Goal: Task Accomplishment & Management: Complete application form

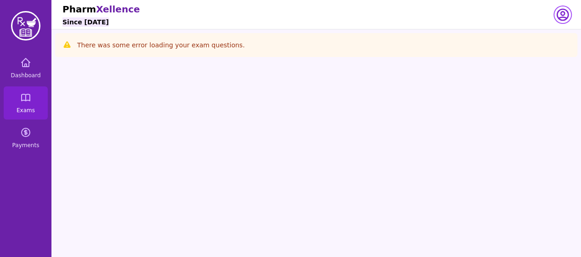
click at [563, 18] on icon "button" at bounding box center [562, 14] width 15 height 15
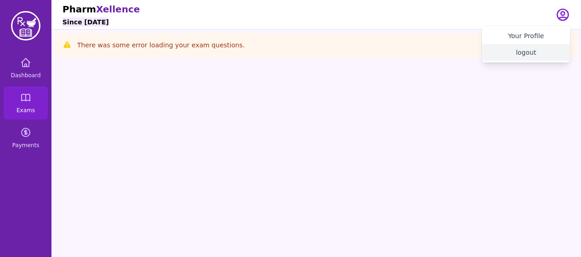
click at [524, 57] on button "logout" at bounding box center [526, 52] width 88 height 17
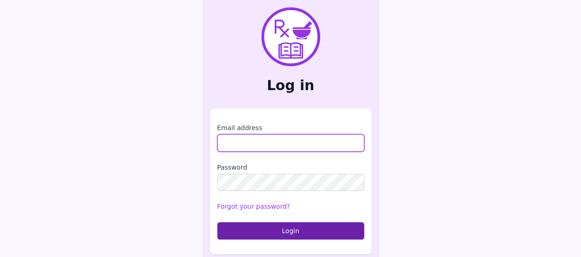
type input "**********"
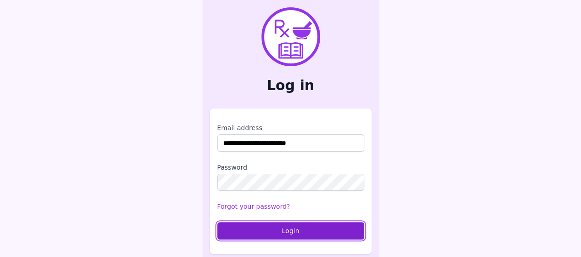
click at [256, 228] on button "Login" at bounding box center [290, 230] width 147 height 17
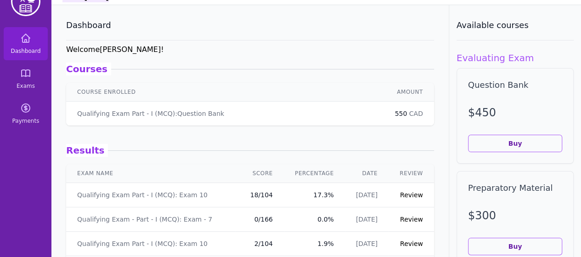
scroll to position [25, 0]
click at [400, 196] on link "Review" at bounding box center [411, 194] width 23 height 7
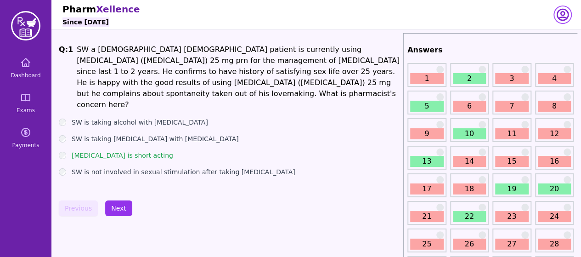
click at [567, 15] on icon "button" at bounding box center [562, 14] width 15 height 15
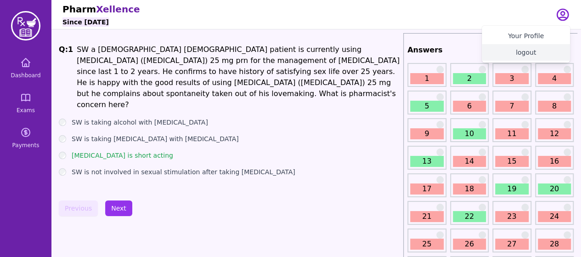
click at [526, 52] on button "logout" at bounding box center [526, 52] width 88 height 17
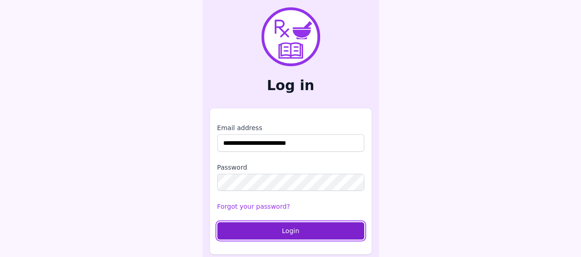
click at [252, 226] on button "Login" at bounding box center [290, 230] width 147 height 17
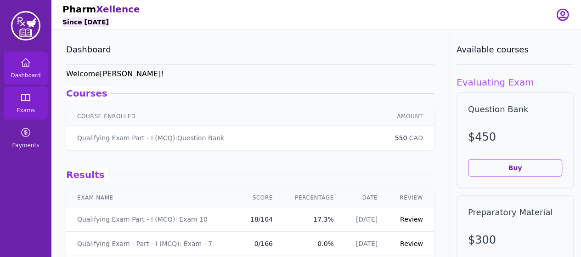
click at [23, 115] on link "Exams" at bounding box center [26, 102] width 44 height 33
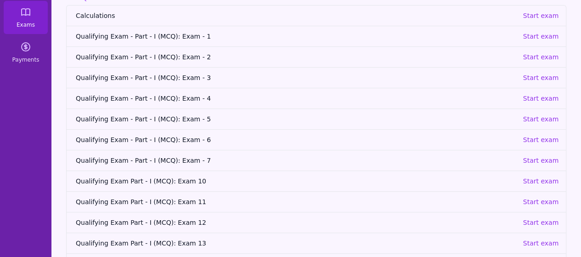
scroll to position [115, 0]
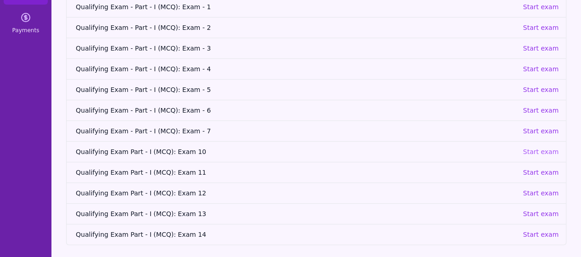
click at [543, 149] on p "Start exam" at bounding box center [541, 151] width 36 height 9
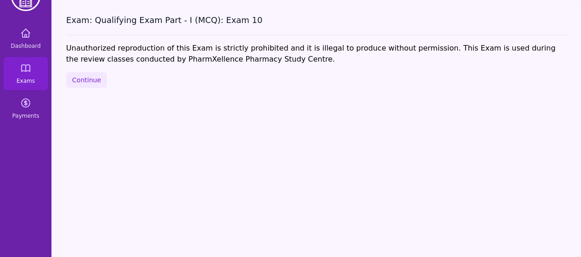
click at [77, 71] on div "Exam: Qualifying Exam Part - I (MCQ): Exam 10 Unauthorized reproduction of this…" at bounding box center [316, 128] width 530 height 257
click at [77, 74] on button "Continue" at bounding box center [86, 80] width 41 height 16
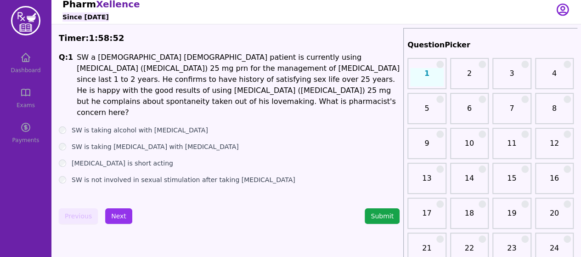
scroll to position [3, 0]
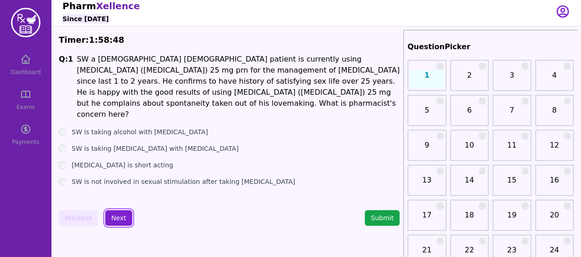
click at [114, 212] on button "Next" at bounding box center [118, 218] width 27 height 16
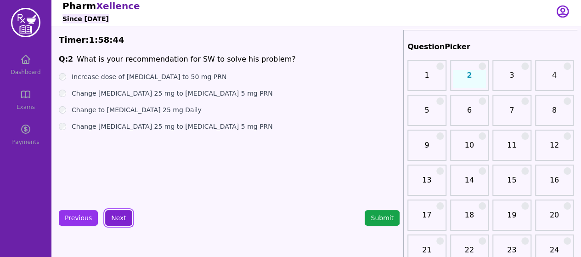
click at [122, 216] on button "Next" at bounding box center [118, 218] width 27 height 16
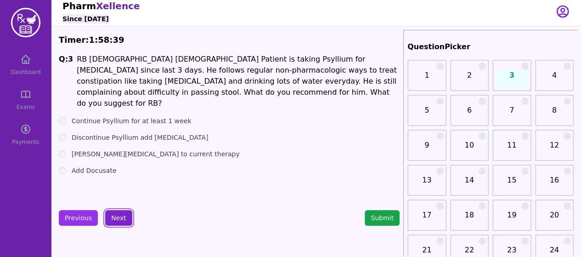
click at [115, 222] on button "Next" at bounding box center [118, 218] width 27 height 16
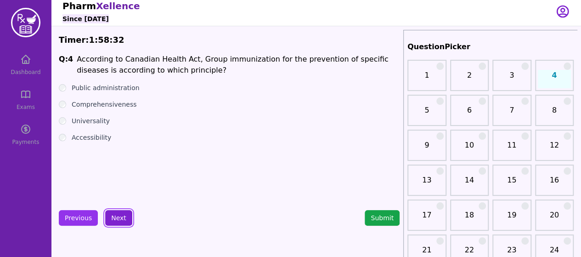
click at [110, 216] on button "Next" at bounding box center [118, 218] width 27 height 16
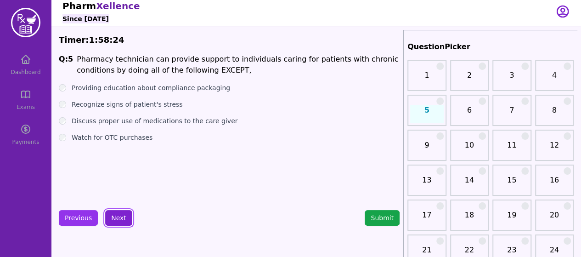
click at [114, 215] on button "Next" at bounding box center [118, 218] width 27 height 16
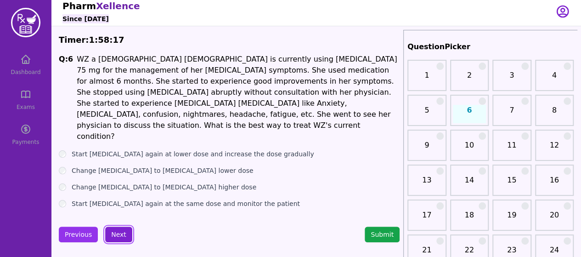
click at [118, 227] on button "Next" at bounding box center [118, 235] width 27 height 16
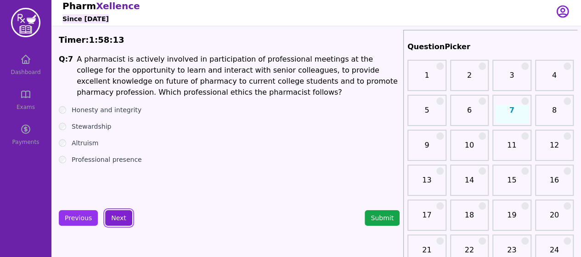
click at [115, 216] on button "Next" at bounding box center [118, 218] width 27 height 16
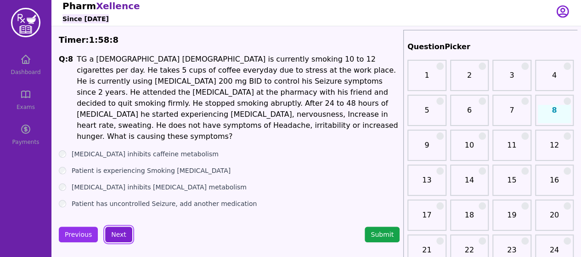
click at [119, 227] on button "Next" at bounding box center [118, 235] width 27 height 16
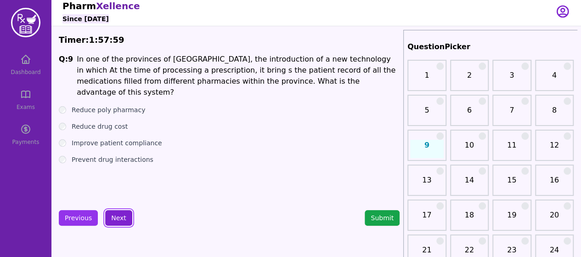
click at [118, 221] on button "Next" at bounding box center [118, 218] width 27 height 16
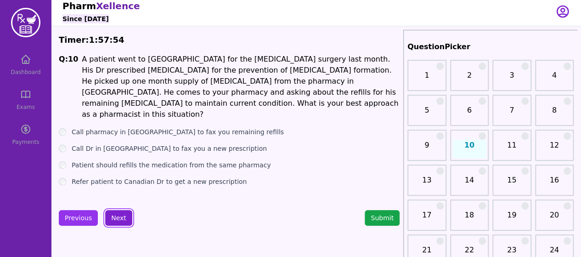
click at [107, 217] on button "Next" at bounding box center [118, 218] width 27 height 16
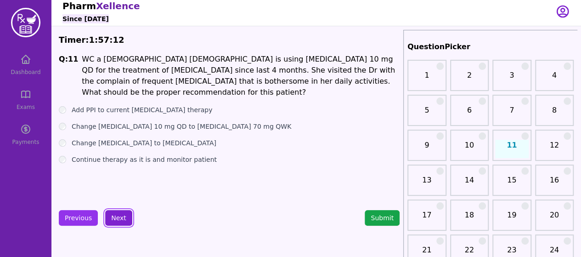
click at [115, 217] on button "Next" at bounding box center [118, 218] width 27 height 16
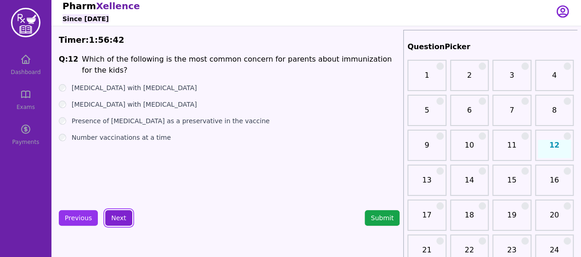
click at [118, 217] on button "Next" at bounding box center [118, 218] width 27 height 16
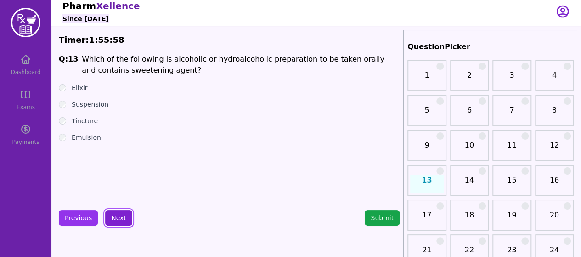
click at [119, 214] on button "Next" at bounding box center [118, 218] width 27 height 16
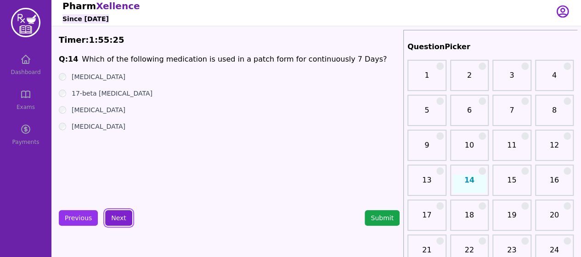
click at [120, 220] on button "Next" at bounding box center [118, 218] width 27 height 16
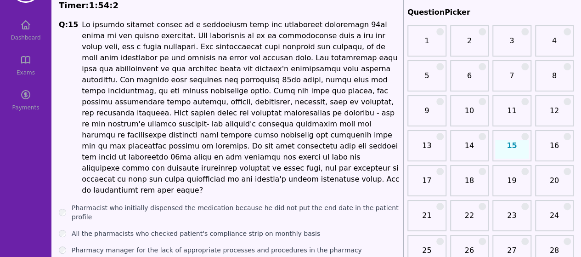
scroll to position [52, 0]
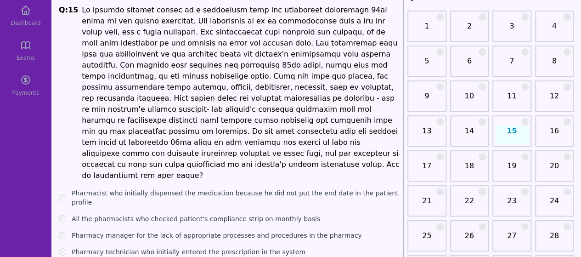
drag, startPoint x: 62, startPoint y: 197, endPoint x: 130, endPoint y: 220, distance: 71.9
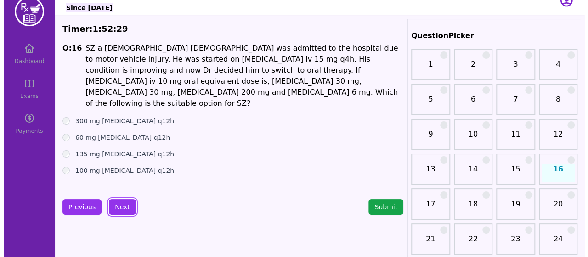
scroll to position [14, 0]
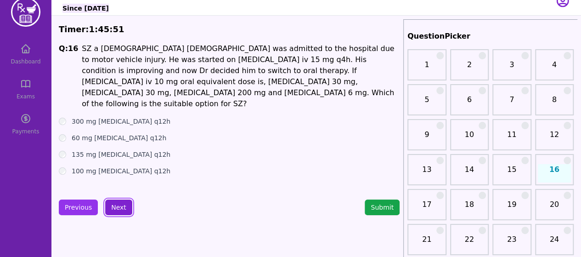
click at [115, 206] on button "Next" at bounding box center [118, 207] width 27 height 16
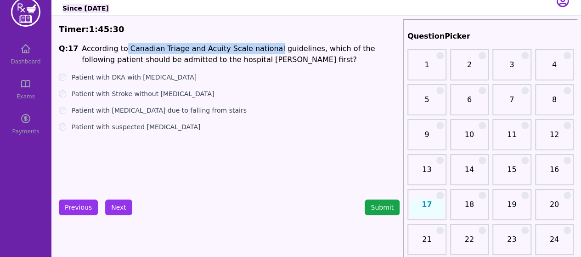
drag, startPoint x: 121, startPoint y: 48, endPoint x: 257, endPoint y: 43, distance: 136.1
click at [257, 43] on h1 "According to Canadian Triage and Acuity Scale national guidelines, which of the…" at bounding box center [241, 54] width 318 height 22
copy h1 "Canadian Triage and Acuity Scale national"
click at [275, 99] on ul "Patient with DKA with [MEDICAL_DATA] Patient with Stroke without [MEDICAL_DATA]…" at bounding box center [229, 102] width 341 height 59
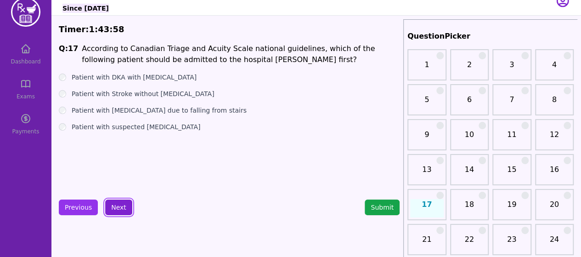
click at [108, 202] on button "Next" at bounding box center [118, 207] width 27 height 16
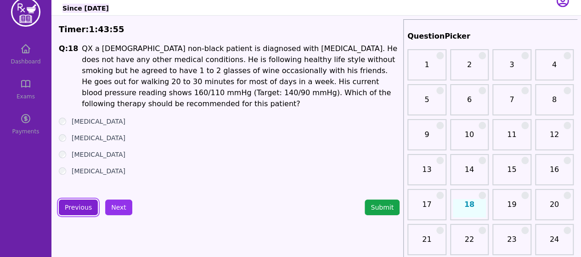
click at [82, 209] on button "Previous" at bounding box center [78, 207] width 39 height 16
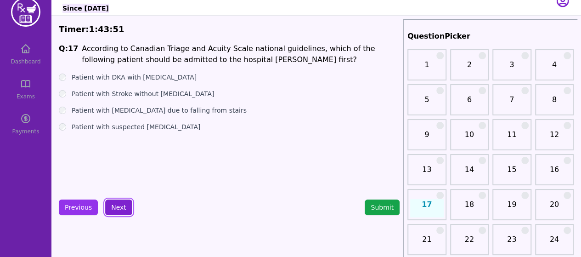
click at [114, 209] on button "Next" at bounding box center [118, 207] width 27 height 16
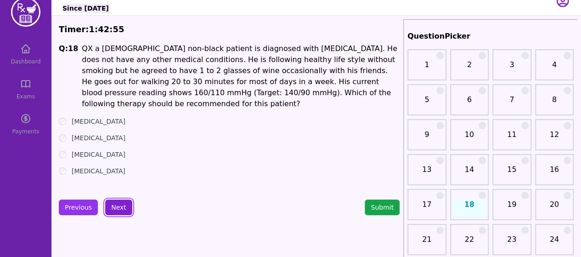
click at [121, 201] on button "Next" at bounding box center [118, 207] width 27 height 16
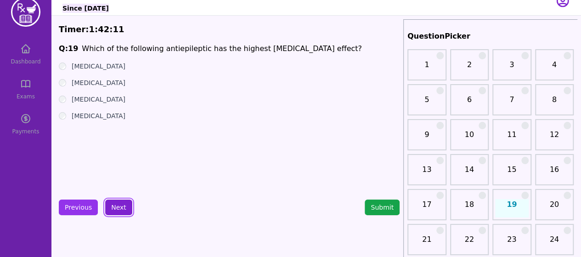
click at [116, 209] on button "Next" at bounding box center [118, 207] width 27 height 16
click at [116, 201] on button "Next" at bounding box center [118, 207] width 27 height 16
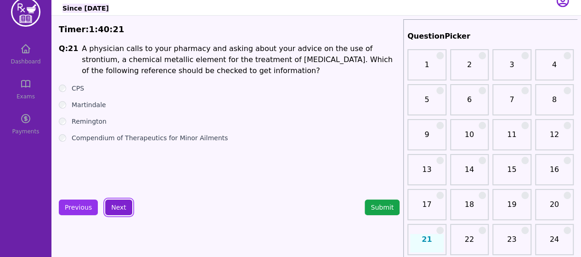
click at [119, 206] on button "Next" at bounding box center [118, 207] width 27 height 16
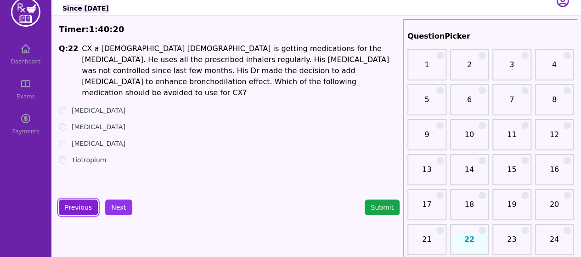
click at [94, 207] on button "Previous" at bounding box center [78, 207] width 39 height 16
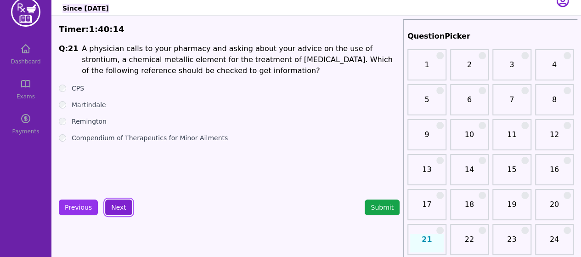
click at [119, 209] on button "Next" at bounding box center [118, 207] width 27 height 16
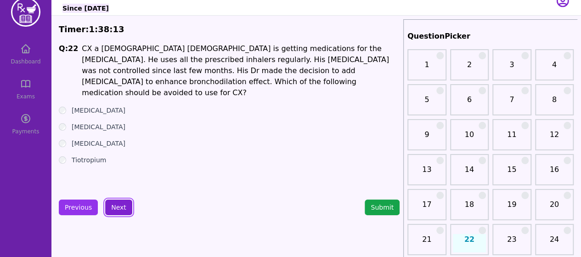
click at [119, 212] on button "Next" at bounding box center [118, 207] width 27 height 16
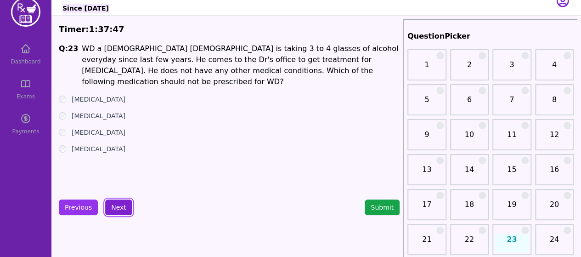
click at [113, 212] on button "Next" at bounding box center [118, 207] width 27 height 16
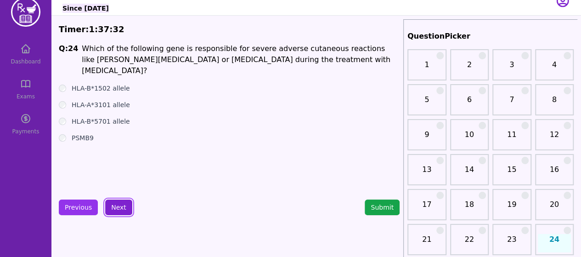
click at [122, 205] on button "Next" at bounding box center [118, 207] width 27 height 16
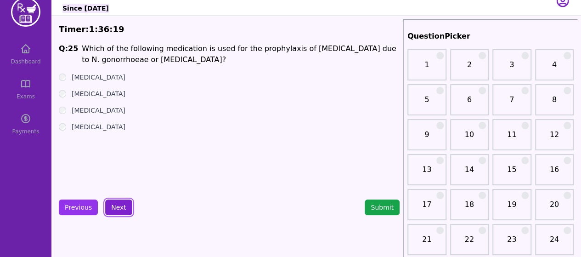
click at [118, 205] on button "Next" at bounding box center [118, 207] width 27 height 16
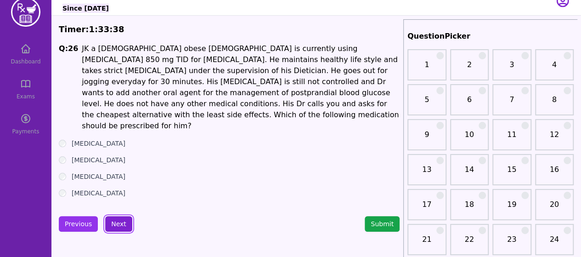
click at [120, 216] on button "Next" at bounding box center [118, 224] width 27 height 16
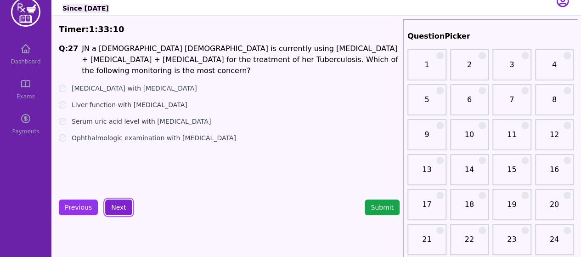
click at [113, 206] on button "Next" at bounding box center [118, 207] width 27 height 16
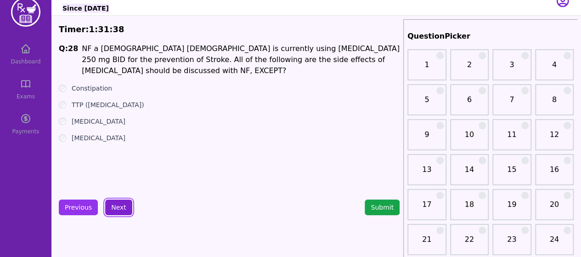
click at [112, 204] on button "Next" at bounding box center [118, 207] width 27 height 16
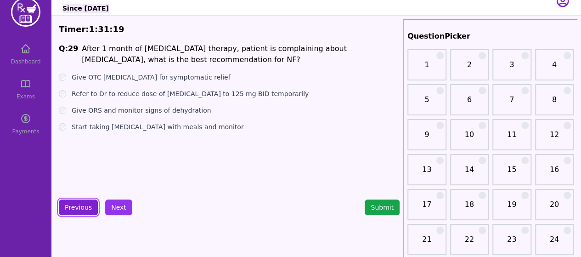
click at [68, 204] on button "Previous" at bounding box center [78, 207] width 39 height 16
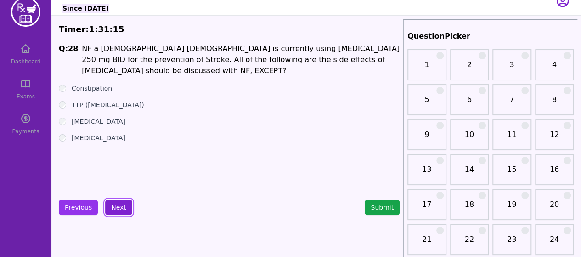
click at [115, 204] on button "Next" at bounding box center [118, 207] width 27 height 16
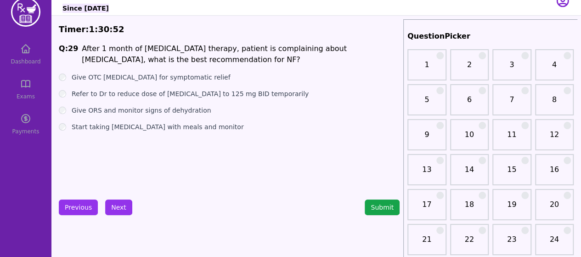
click at [118, 205] on button "Next" at bounding box center [118, 207] width 27 height 16
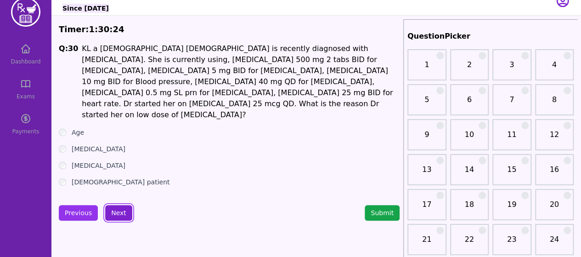
click at [106, 206] on button "Next" at bounding box center [118, 213] width 27 height 16
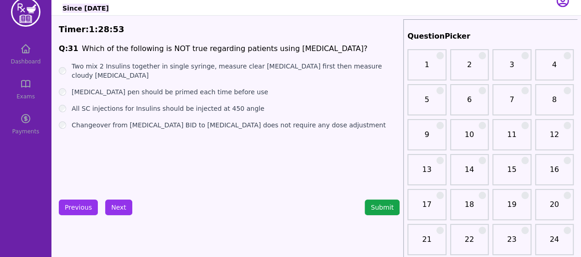
click at [119, 211] on button "Next" at bounding box center [118, 207] width 27 height 16
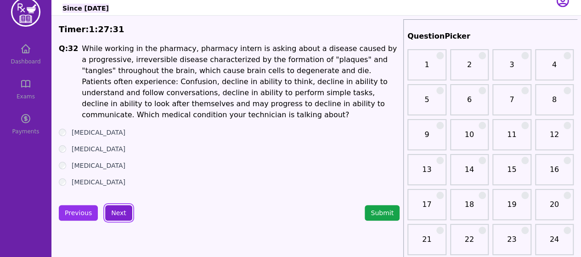
click at [119, 208] on button "Next" at bounding box center [118, 213] width 27 height 16
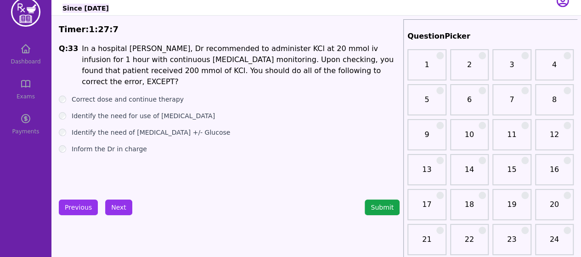
click at [64, 95] on div "Correct dose and continue therapy" at bounding box center [229, 99] width 341 height 9
click at [123, 201] on button "Next" at bounding box center [118, 207] width 27 height 16
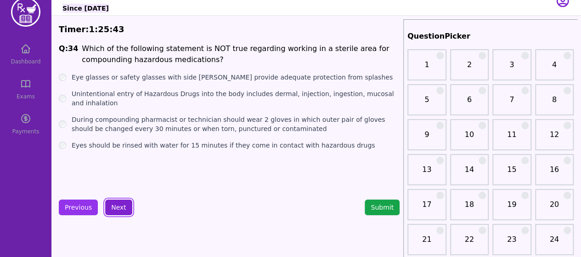
click at [119, 214] on button "Next" at bounding box center [118, 207] width 27 height 16
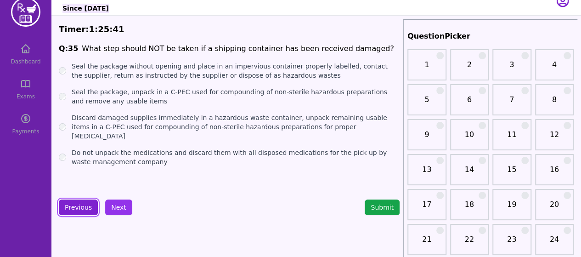
click at [87, 210] on button "Previous" at bounding box center [78, 207] width 39 height 16
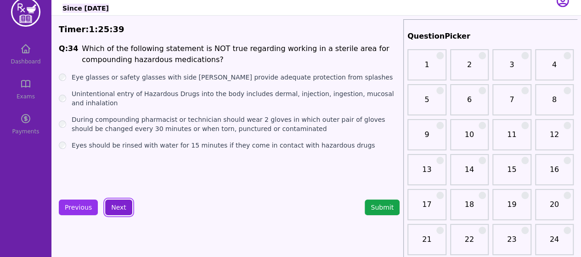
click at [112, 206] on button "Next" at bounding box center [118, 207] width 27 height 16
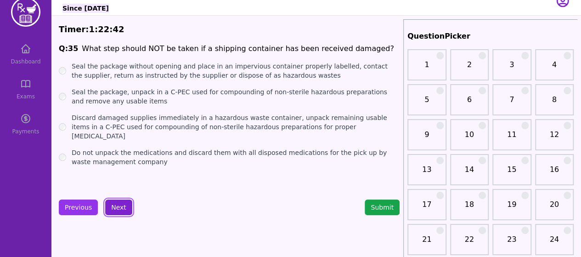
click at [118, 213] on button "Next" at bounding box center [118, 207] width 27 height 16
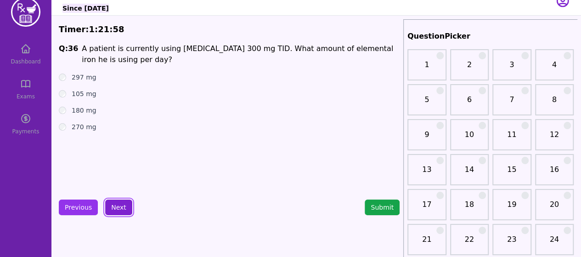
click at [108, 205] on button "Next" at bounding box center [118, 207] width 27 height 16
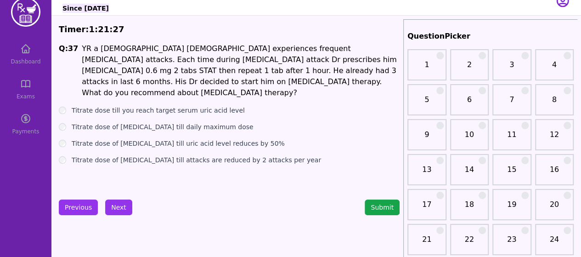
click at [59, 106] on div "Titrate dose till you reach target serum uric acid level" at bounding box center [229, 110] width 341 height 9
click at [113, 205] on button "Next" at bounding box center [118, 207] width 27 height 16
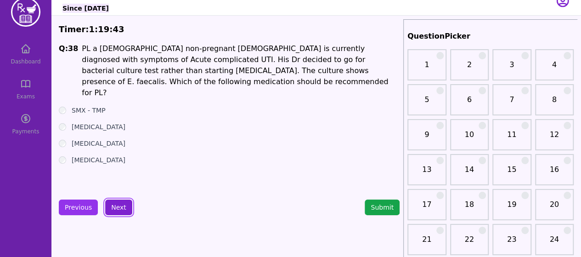
click at [124, 203] on button "Next" at bounding box center [118, 207] width 27 height 16
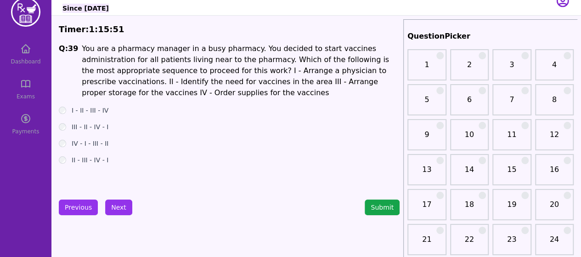
click at [88, 25] on div "Timer: 1 : 15 : 41" at bounding box center [229, 29] width 341 height 13
click at [120, 200] on button "Next" at bounding box center [118, 207] width 27 height 16
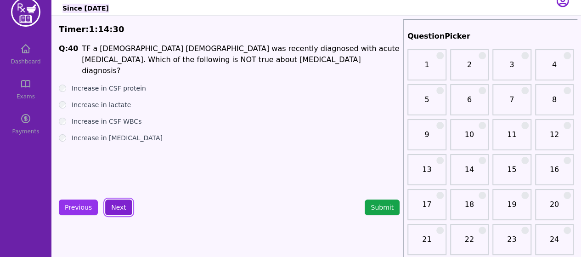
click at [119, 204] on button "Next" at bounding box center [118, 207] width 27 height 16
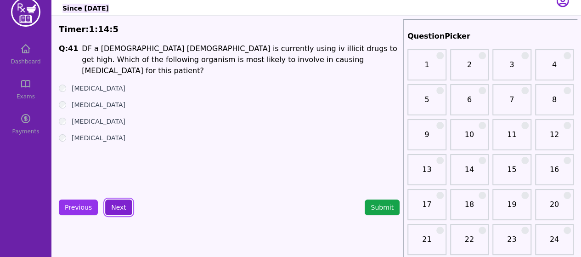
click at [114, 209] on button "Next" at bounding box center [118, 207] width 27 height 16
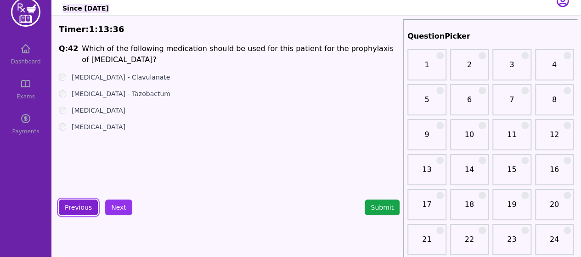
click at [72, 205] on button "Previous" at bounding box center [78, 207] width 39 height 16
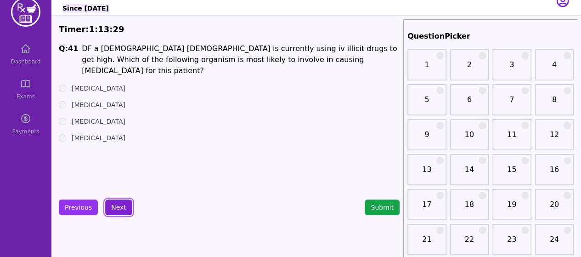
click at [117, 208] on button "Next" at bounding box center [118, 207] width 27 height 16
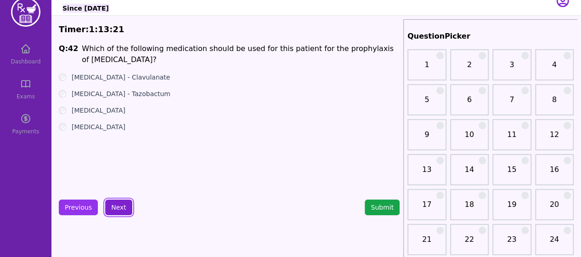
click at [117, 208] on button "Next" at bounding box center [118, 207] width 27 height 16
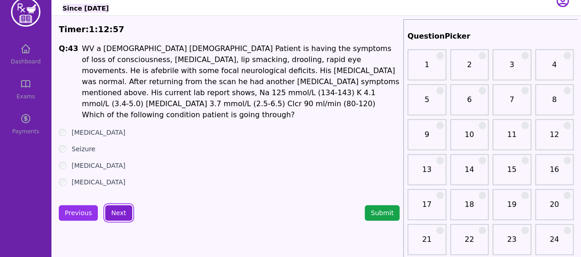
click at [115, 207] on button "Next" at bounding box center [118, 213] width 27 height 16
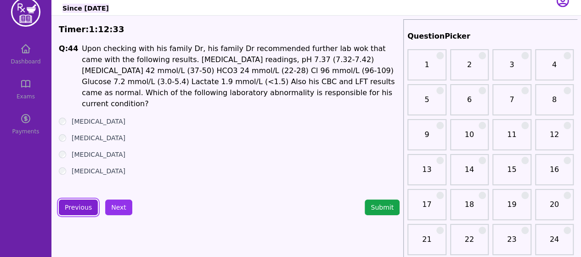
click at [85, 205] on button "Previous" at bounding box center [78, 207] width 39 height 16
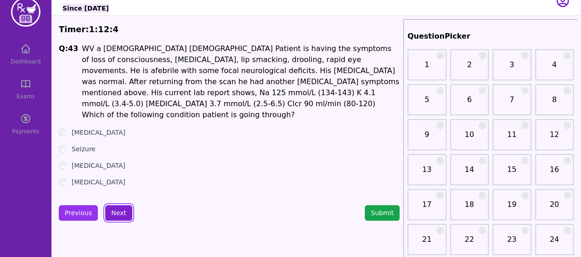
click at [121, 206] on button "Next" at bounding box center [118, 213] width 27 height 16
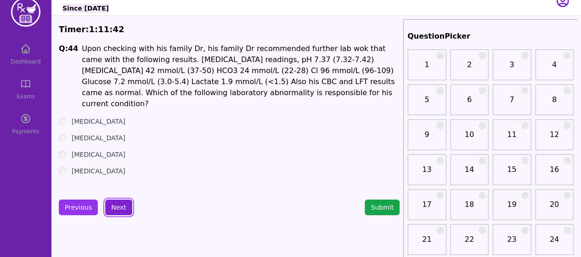
click at [118, 210] on button "Next" at bounding box center [118, 207] width 27 height 16
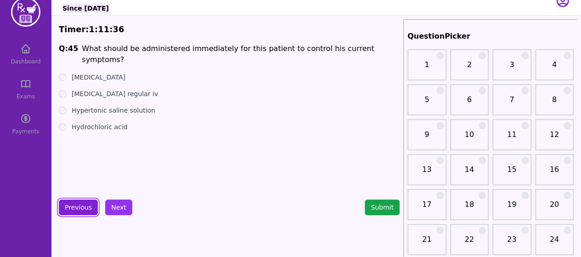
click at [91, 202] on button "Previous" at bounding box center [78, 207] width 39 height 16
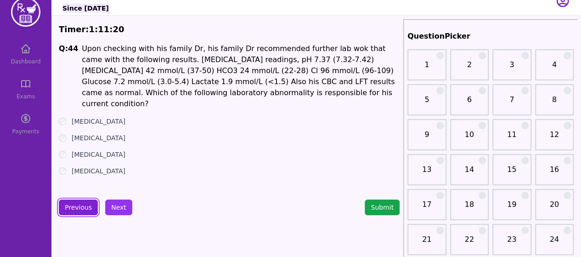
click at [72, 205] on button "Previous" at bounding box center [78, 207] width 39 height 16
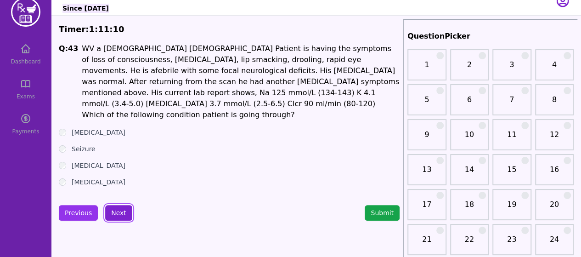
click at [119, 205] on button "Next" at bounding box center [118, 213] width 27 height 16
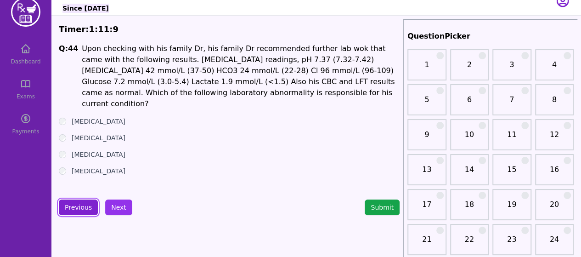
click at [77, 210] on button "Previous" at bounding box center [78, 207] width 39 height 16
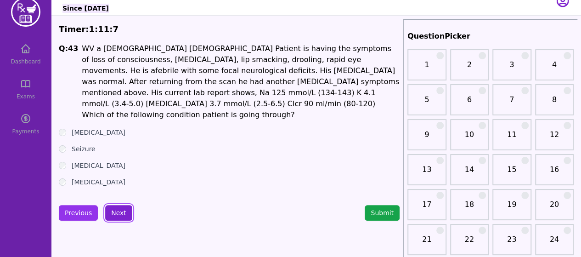
click at [120, 205] on button "Next" at bounding box center [118, 213] width 27 height 16
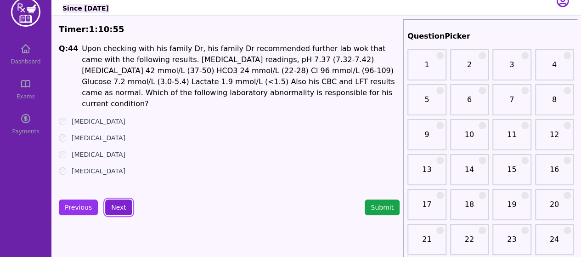
click at [120, 204] on button "Next" at bounding box center [118, 207] width 27 height 16
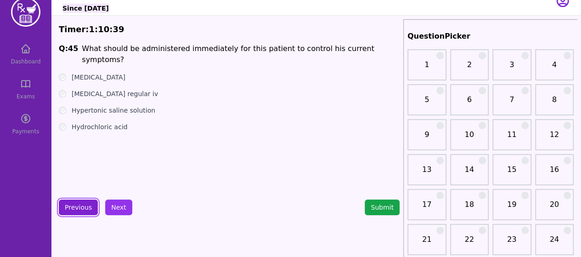
click at [87, 204] on button "Previous" at bounding box center [78, 207] width 39 height 16
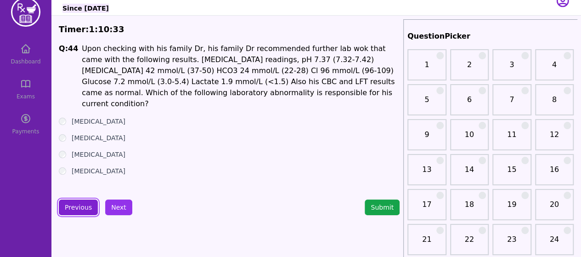
click at [87, 204] on button "Previous" at bounding box center [78, 207] width 39 height 16
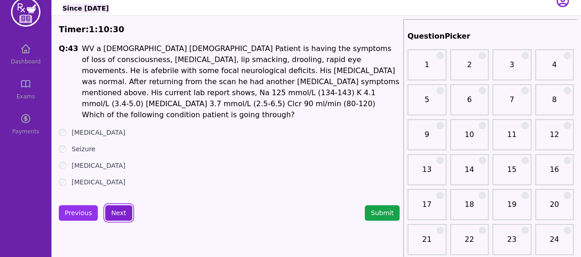
click at [113, 206] on button "Next" at bounding box center [118, 213] width 27 height 16
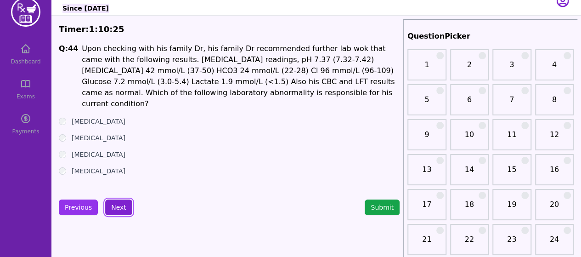
click at [116, 204] on button "Next" at bounding box center [118, 207] width 27 height 16
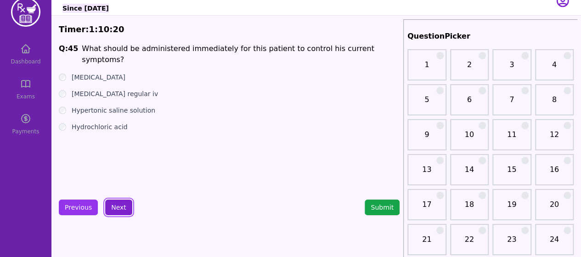
click at [118, 201] on button "Next" at bounding box center [118, 207] width 27 height 16
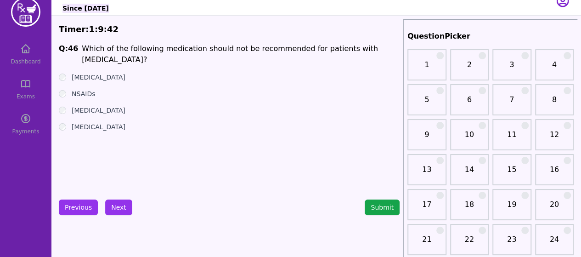
click at [119, 206] on button "Next" at bounding box center [118, 207] width 27 height 16
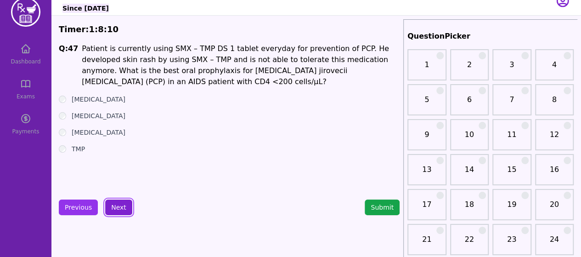
click at [115, 210] on button "Next" at bounding box center [118, 207] width 27 height 16
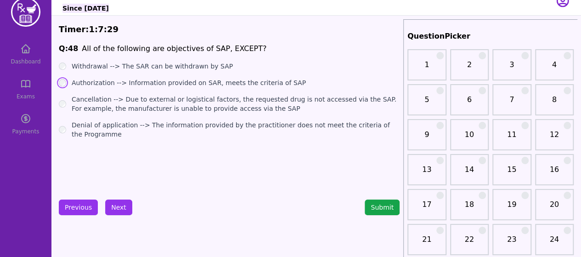
click at [148, 90] on ul "Withdrawal --> The SAR can be withdrawn by SAP Authorization --> Information pr…" at bounding box center [229, 100] width 341 height 77
click at [59, 64] on div "Withdrawal --> The SAR can be withdrawn by SAP" at bounding box center [229, 66] width 341 height 9
click at [112, 208] on button "Next" at bounding box center [118, 207] width 27 height 16
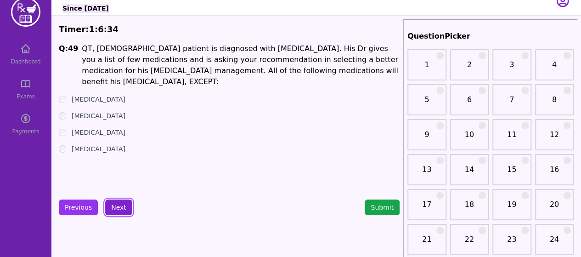
click at [114, 204] on button "Next" at bounding box center [118, 207] width 27 height 16
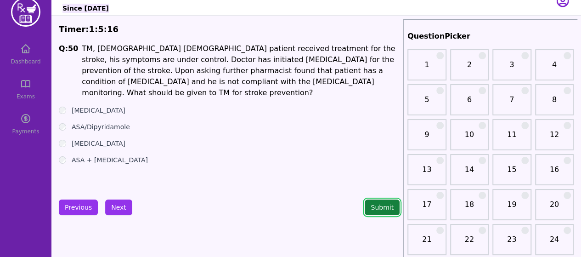
click at [384, 210] on button "Submit" at bounding box center [382, 207] width 35 height 16
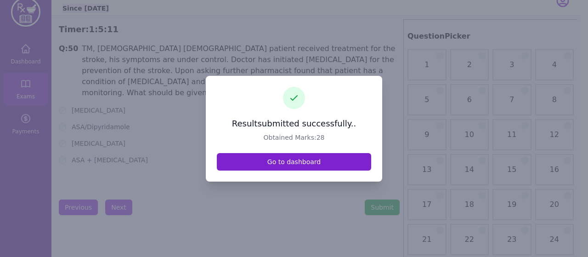
click at [311, 169] on link "Go to dashboard" at bounding box center [294, 161] width 154 height 17
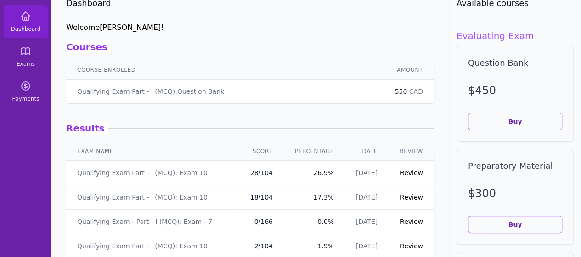
scroll to position [47, 0]
click at [405, 170] on link "Review" at bounding box center [411, 172] width 23 height 7
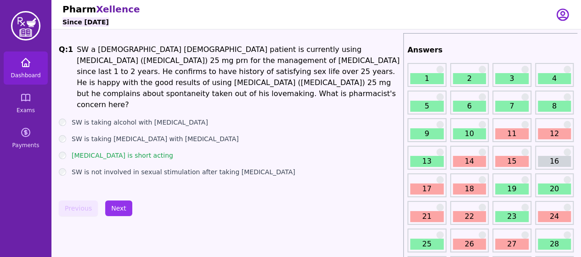
click at [40, 69] on link "Dashboard" at bounding box center [26, 67] width 44 height 33
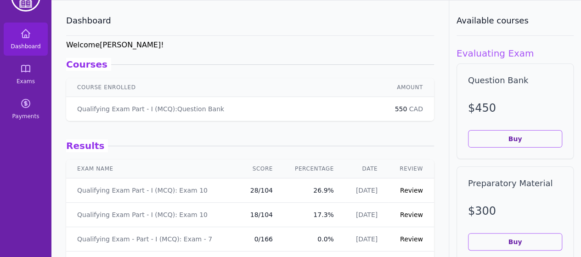
scroll to position [30, 0]
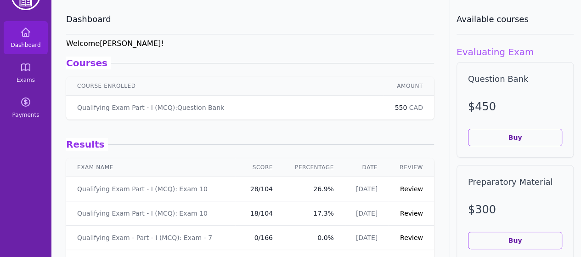
click at [405, 214] on link "Review" at bounding box center [411, 213] width 23 height 7
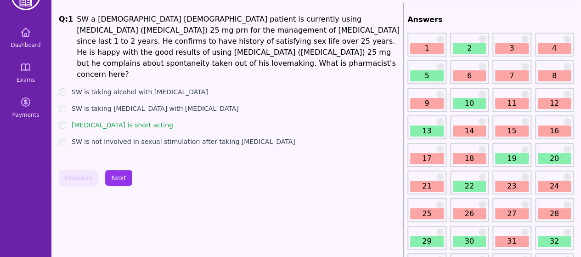
click at [464, 49] on link "2" at bounding box center [470, 48] width 34 height 11
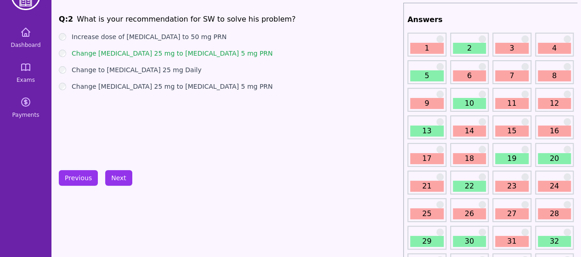
click at [472, 107] on link "10" at bounding box center [470, 103] width 34 height 11
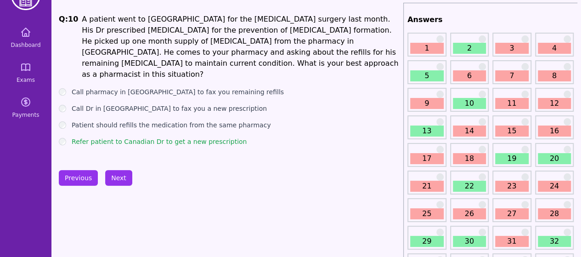
click at [508, 101] on link "11" at bounding box center [512, 103] width 34 height 11
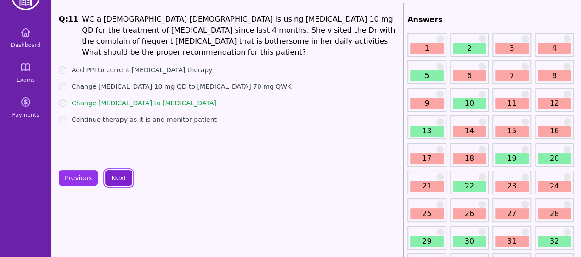
click at [125, 175] on button "Next" at bounding box center [118, 178] width 27 height 16
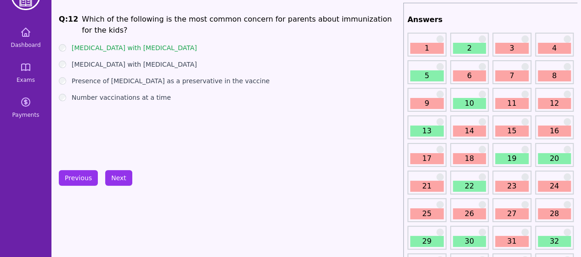
click at [422, 129] on link "13" at bounding box center [427, 130] width 34 height 11
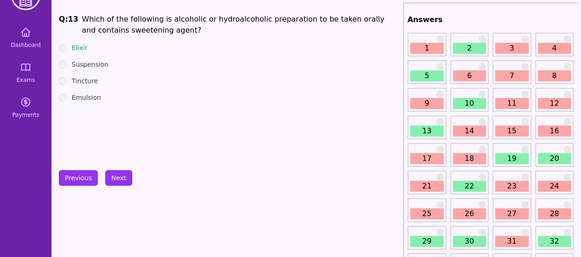
click at [470, 132] on link "14" at bounding box center [470, 130] width 34 height 11
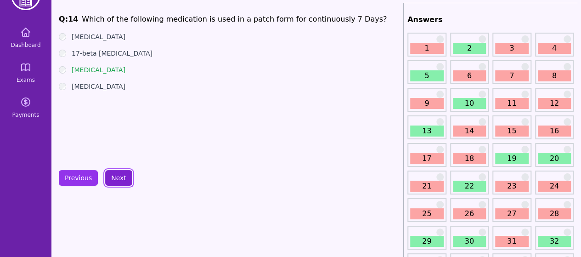
click at [120, 181] on button "Next" at bounding box center [118, 178] width 27 height 16
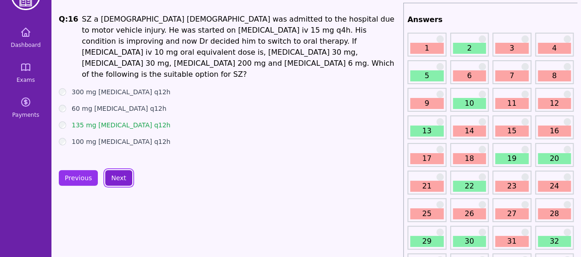
click at [109, 177] on button "Next" at bounding box center [118, 178] width 27 height 16
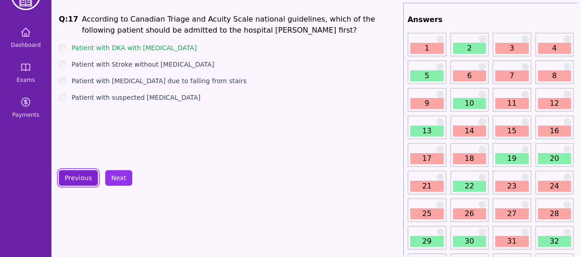
click at [89, 177] on button "Previous" at bounding box center [78, 178] width 39 height 16
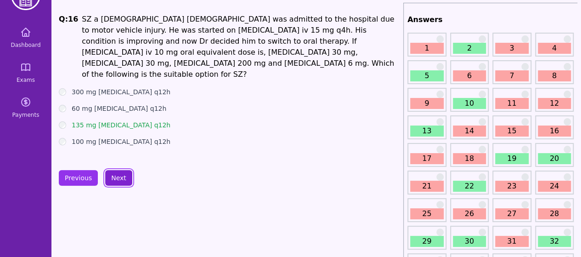
click at [119, 176] on button "Next" at bounding box center [118, 178] width 27 height 16
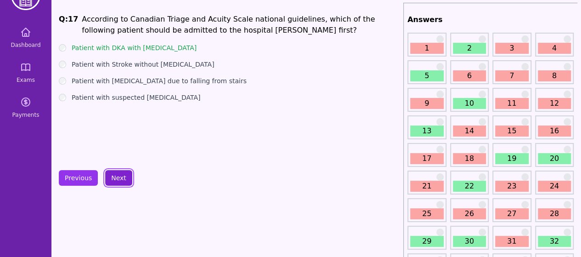
click at [119, 176] on button "Next" at bounding box center [118, 178] width 27 height 16
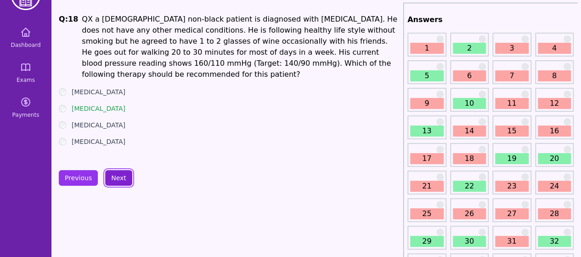
click at [119, 176] on button "Next" at bounding box center [118, 178] width 27 height 16
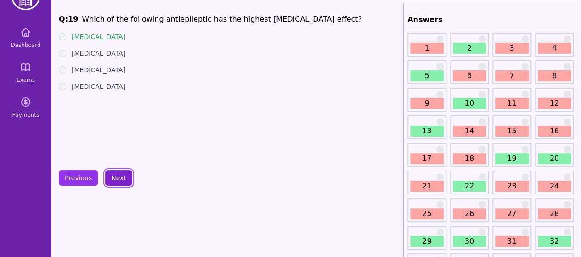
click at [119, 176] on button "Next" at bounding box center [118, 178] width 27 height 16
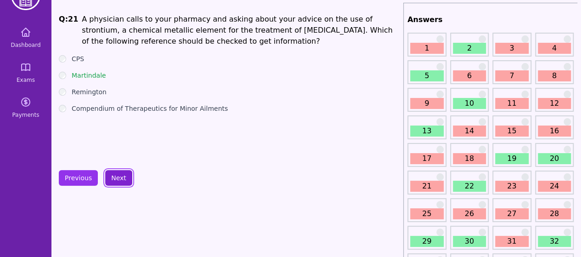
click at [119, 176] on button "Next" at bounding box center [118, 178] width 27 height 16
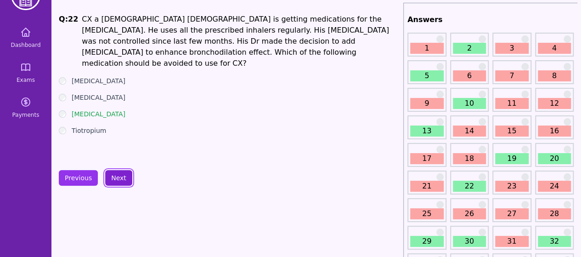
click at [119, 176] on button "Next" at bounding box center [118, 178] width 27 height 16
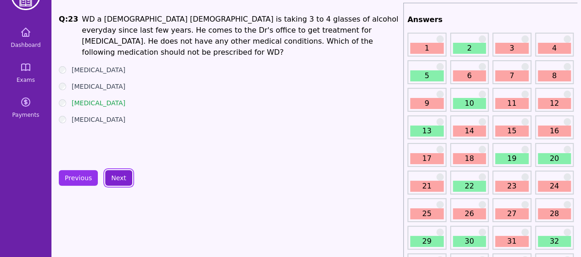
click at [119, 176] on button "Next" at bounding box center [118, 178] width 27 height 16
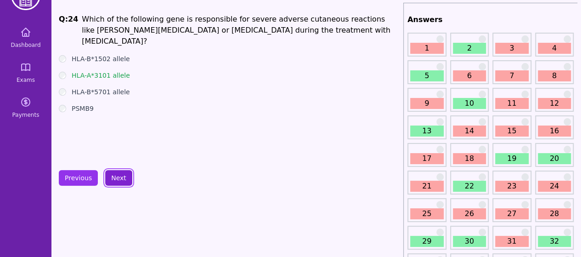
click at [119, 176] on button "Next" at bounding box center [118, 178] width 27 height 16
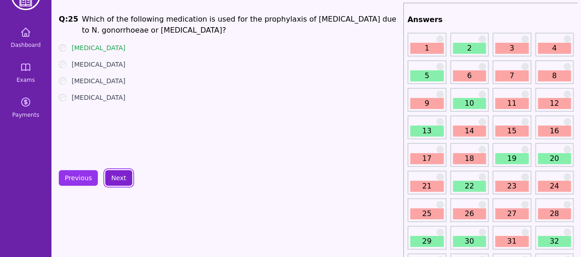
click at [116, 175] on button "Next" at bounding box center [118, 178] width 27 height 16
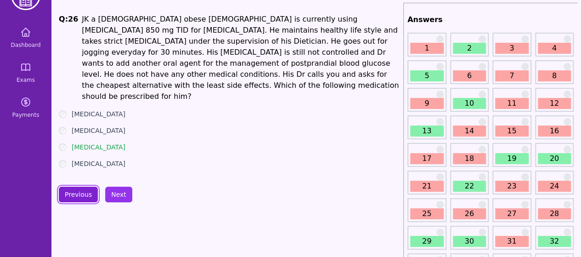
click at [86, 187] on button "Previous" at bounding box center [78, 195] width 39 height 16
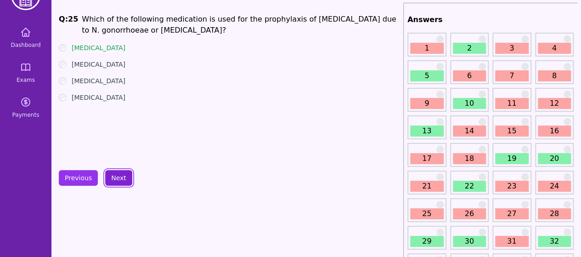
click at [117, 177] on button "Next" at bounding box center [118, 178] width 27 height 16
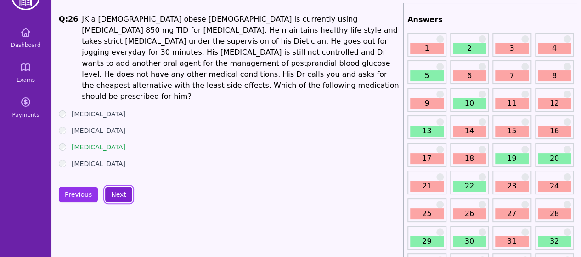
click at [117, 187] on button "Next" at bounding box center [118, 195] width 27 height 16
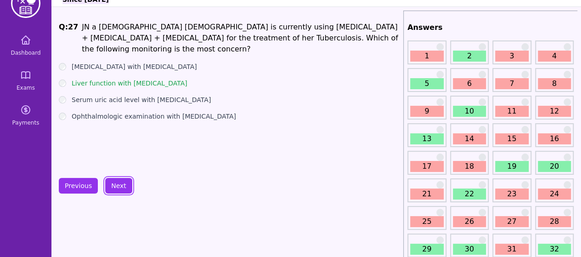
scroll to position [22, 0]
click at [118, 191] on button "Next" at bounding box center [118, 186] width 27 height 16
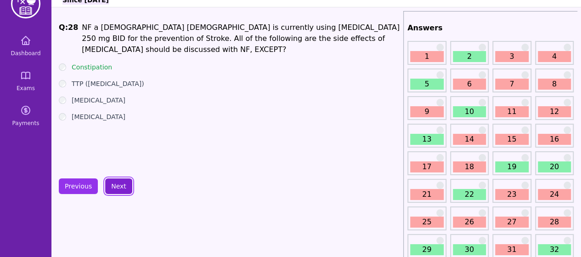
click at [122, 190] on button "Next" at bounding box center [118, 186] width 27 height 16
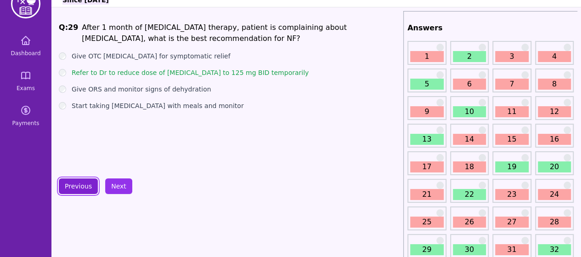
click at [92, 187] on button "Previous" at bounding box center [78, 186] width 39 height 16
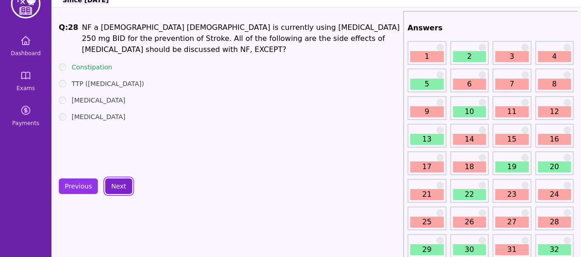
click at [114, 184] on button "Next" at bounding box center [118, 186] width 27 height 16
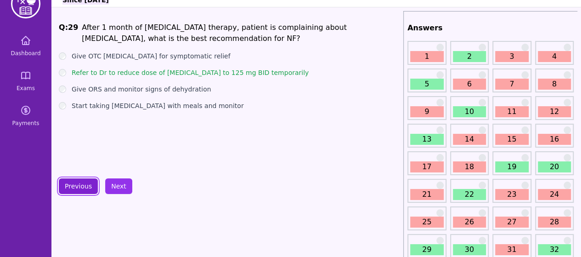
click at [87, 186] on button "Previous" at bounding box center [78, 186] width 39 height 16
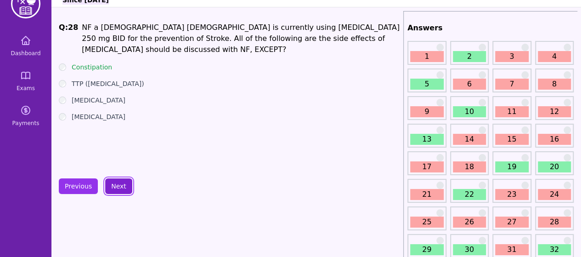
click at [114, 183] on button "Next" at bounding box center [118, 186] width 27 height 16
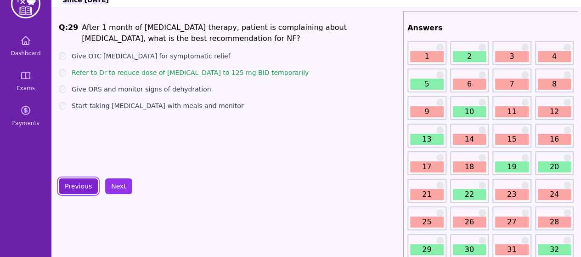
click at [89, 184] on button "Previous" at bounding box center [78, 186] width 39 height 16
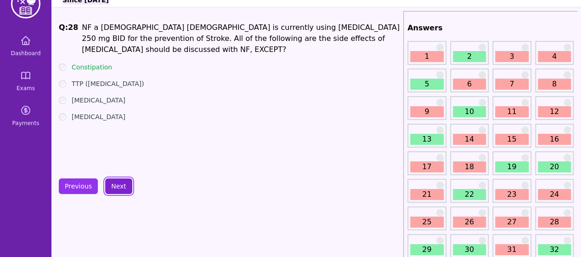
click at [112, 183] on button "Next" at bounding box center [118, 186] width 27 height 16
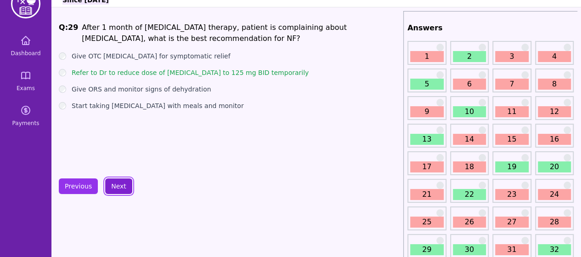
click at [118, 181] on button "Next" at bounding box center [118, 186] width 27 height 16
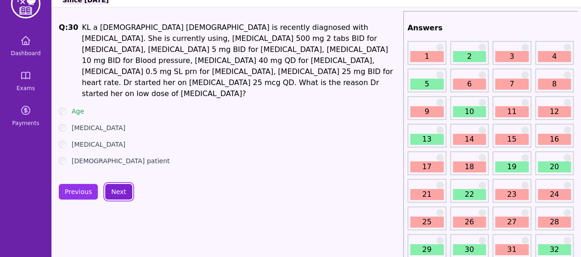
click at [118, 184] on button "Next" at bounding box center [118, 192] width 27 height 16
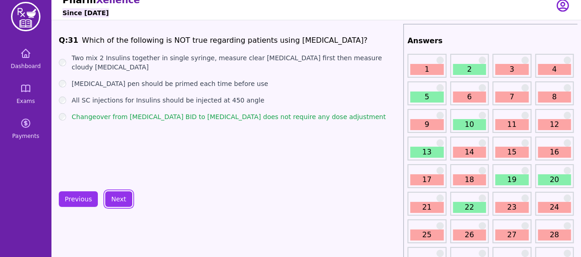
scroll to position [7, 0]
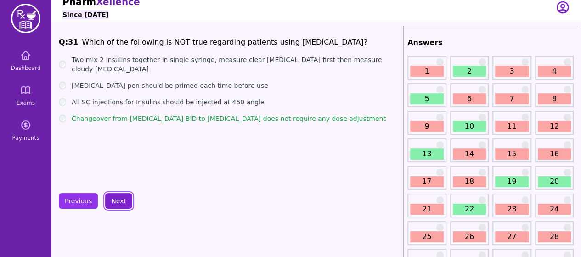
click at [123, 194] on button "Next" at bounding box center [118, 201] width 27 height 16
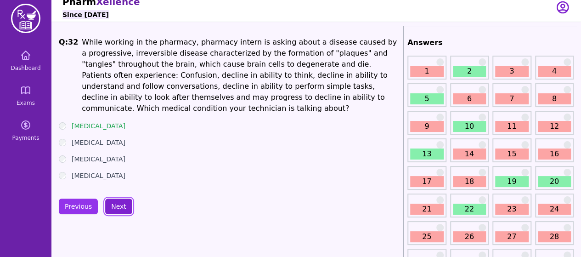
click at [118, 201] on button "Next" at bounding box center [118, 206] width 27 height 16
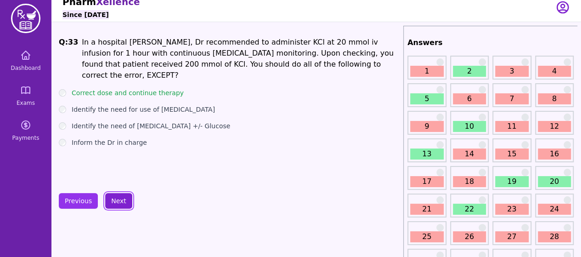
click at [118, 201] on button "Next" at bounding box center [118, 201] width 27 height 16
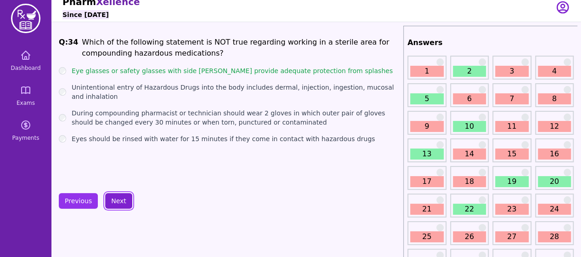
click at [118, 201] on button "Next" at bounding box center [118, 201] width 27 height 16
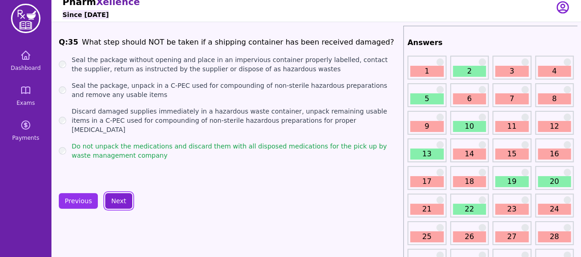
click at [118, 201] on button "Next" at bounding box center [118, 201] width 27 height 16
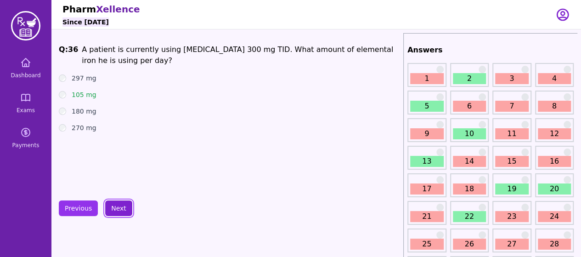
click at [123, 202] on button "Next" at bounding box center [118, 208] width 27 height 16
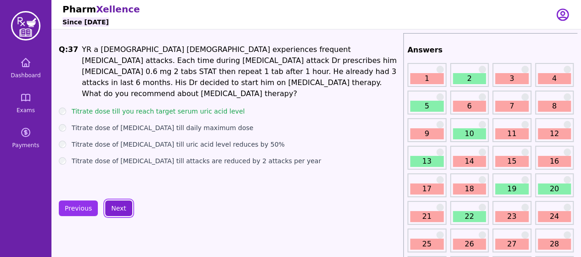
click at [117, 213] on button "Next" at bounding box center [118, 208] width 27 height 16
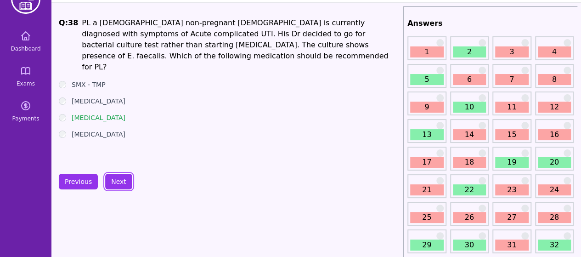
scroll to position [24, 0]
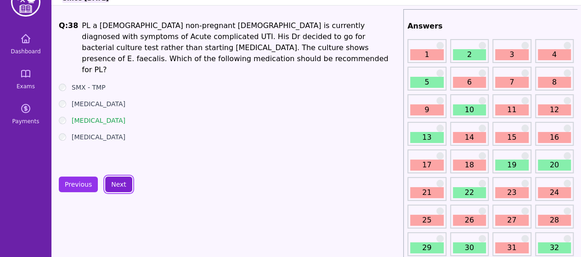
click at [117, 180] on button "Next" at bounding box center [118, 184] width 27 height 16
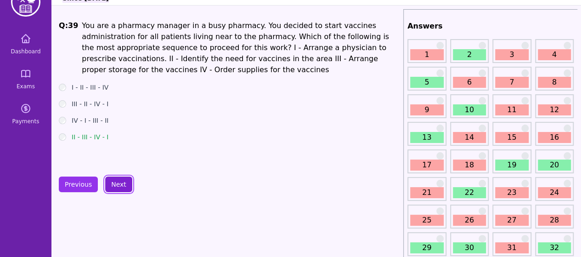
click at [117, 180] on button "Next" at bounding box center [118, 184] width 27 height 16
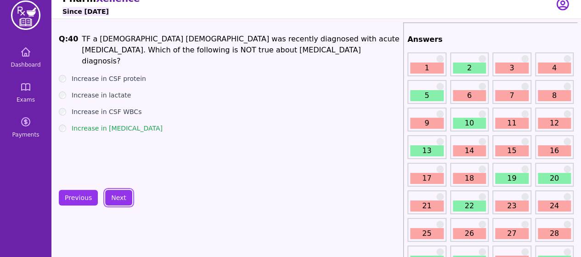
scroll to position [10, 0]
click at [111, 198] on button "Next" at bounding box center [118, 198] width 27 height 16
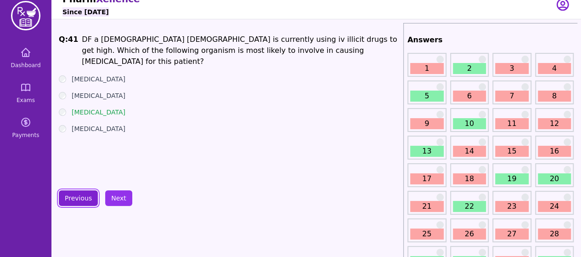
click at [80, 199] on button "Previous" at bounding box center [78, 198] width 39 height 16
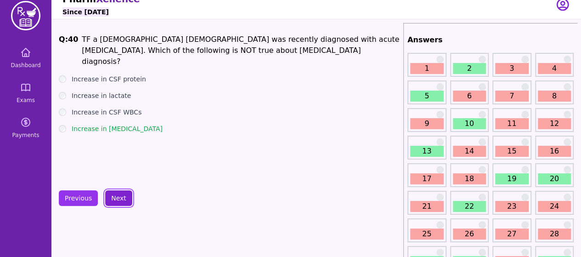
click at [122, 193] on button "Next" at bounding box center [118, 198] width 27 height 16
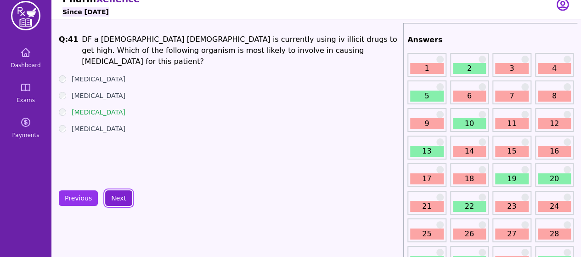
click at [124, 200] on button "Next" at bounding box center [118, 198] width 27 height 16
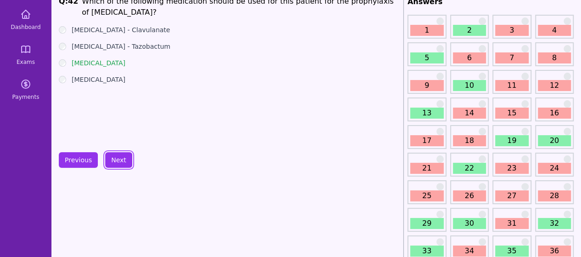
scroll to position [46, 0]
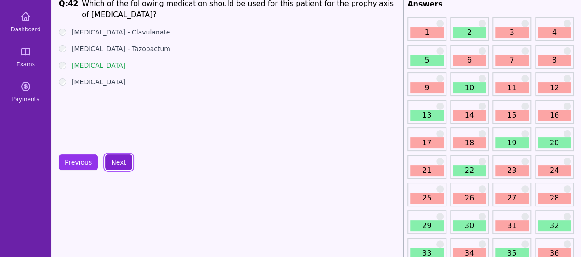
click at [107, 162] on button "Next" at bounding box center [118, 162] width 27 height 16
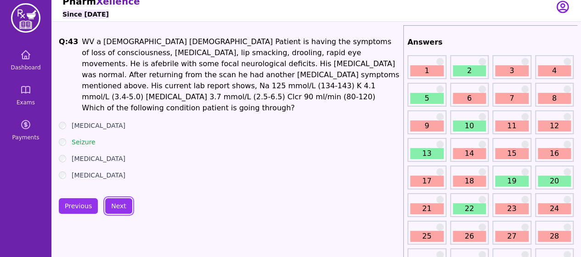
scroll to position [7, 0]
click at [111, 201] on button "Next" at bounding box center [118, 206] width 27 height 16
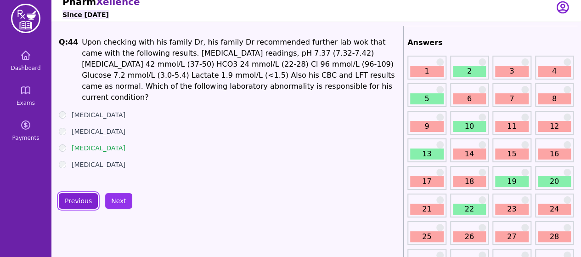
click at [81, 195] on button "Previous" at bounding box center [78, 201] width 39 height 16
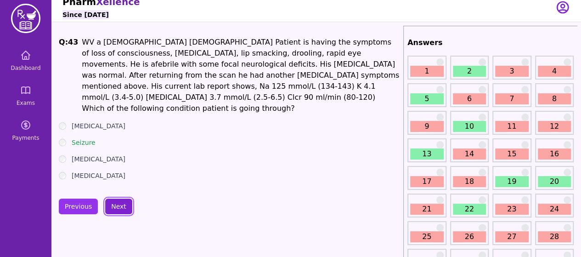
click at [120, 198] on button "Next" at bounding box center [118, 206] width 27 height 16
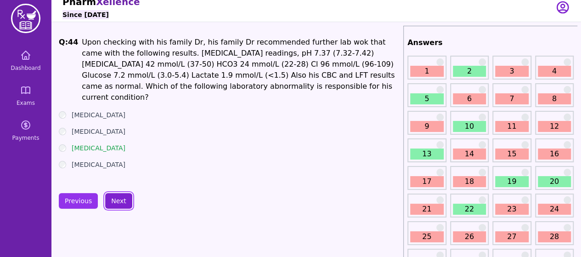
click at [117, 200] on button "Next" at bounding box center [118, 201] width 27 height 16
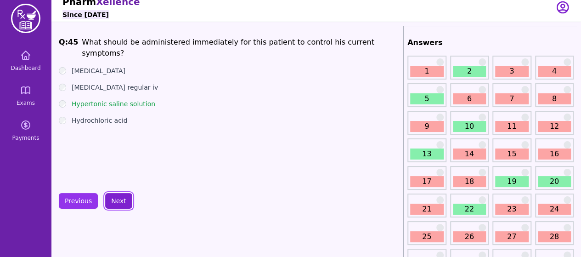
click at [124, 198] on button "Next" at bounding box center [118, 201] width 27 height 16
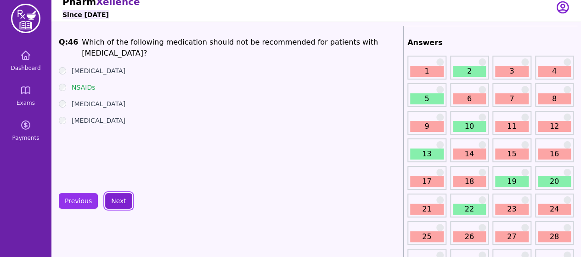
click at [124, 198] on button "Next" at bounding box center [118, 201] width 27 height 16
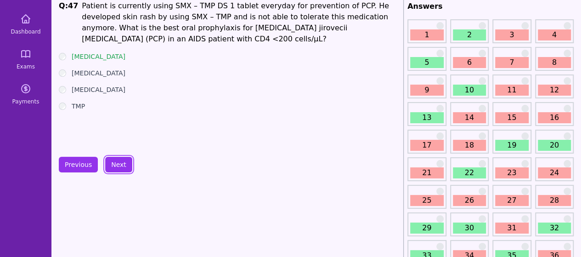
scroll to position [45, 0]
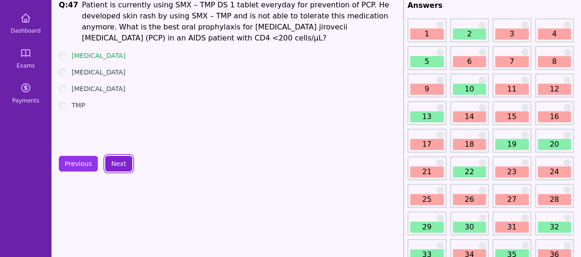
click at [109, 163] on button "Next" at bounding box center [118, 164] width 27 height 16
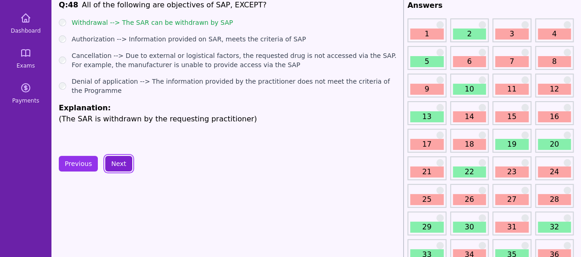
click at [123, 161] on button "Next" at bounding box center [118, 164] width 27 height 16
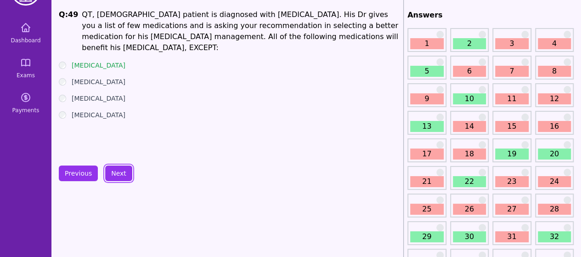
scroll to position [34, 0]
click at [119, 174] on button "Next" at bounding box center [118, 174] width 27 height 16
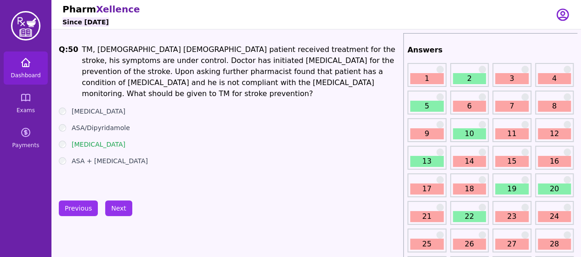
click at [34, 67] on link "Dashboard" at bounding box center [26, 67] width 44 height 33
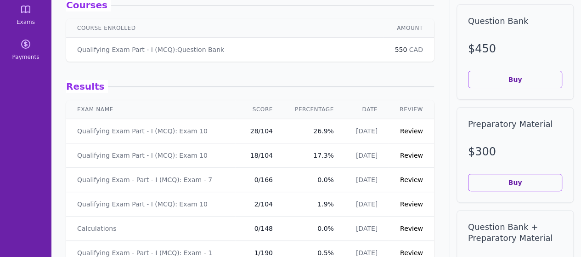
scroll to position [90, 0]
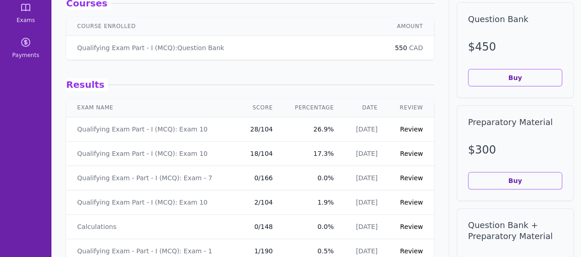
click at [405, 156] on link "Review" at bounding box center [411, 153] width 23 height 7
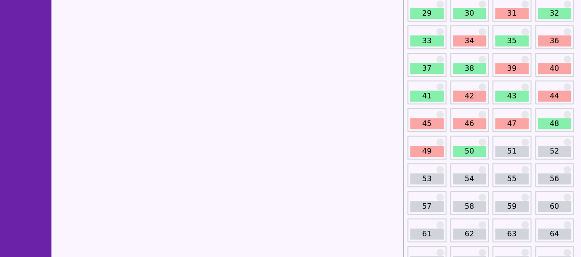
scroll to position [261, 0]
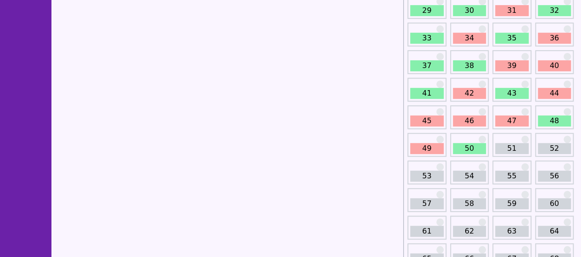
click at [425, 149] on link "49" at bounding box center [427, 148] width 34 height 11
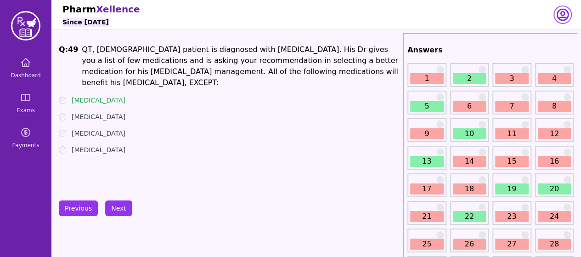
click at [561, 13] on icon "button" at bounding box center [562, 14] width 11 height 11
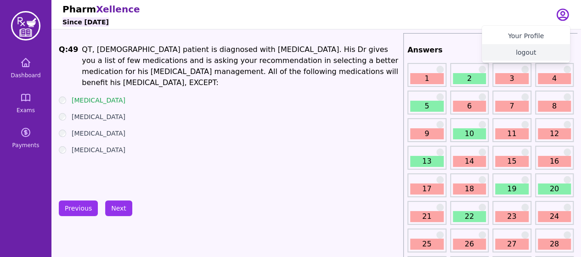
click at [528, 50] on button "logout" at bounding box center [526, 52] width 88 height 17
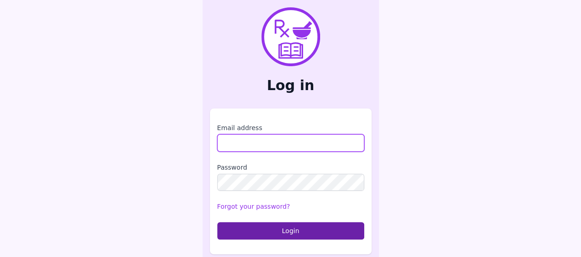
type input "**********"
